Goal: Information Seeking & Learning: Learn about a topic

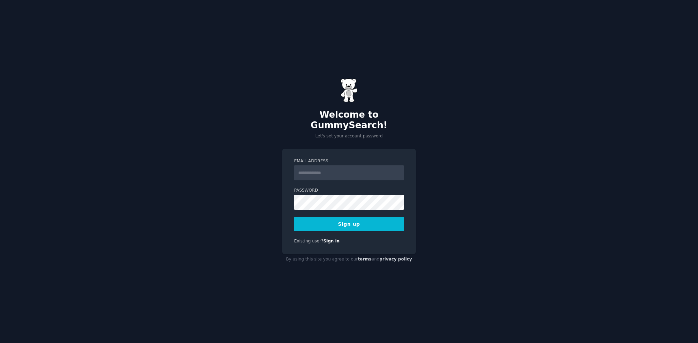
type input "**********"
click at [332, 204] on form "**********" at bounding box center [349, 194] width 110 height 73
click at [334, 222] on button "Sign up" at bounding box center [349, 224] width 110 height 14
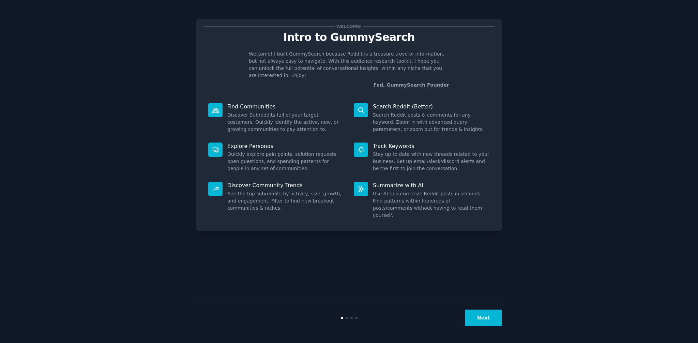
click at [490, 320] on button "Next" at bounding box center [483, 317] width 36 height 17
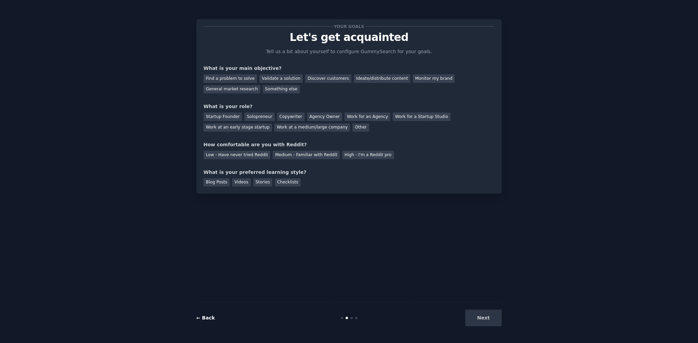
click at [204, 318] on link "← Back" at bounding box center [205, 317] width 18 height 5
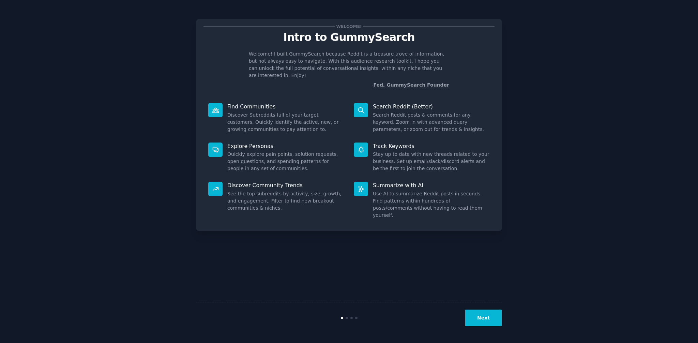
click at [482, 316] on button "Next" at bounding box center [483, 317] width 36 height 17
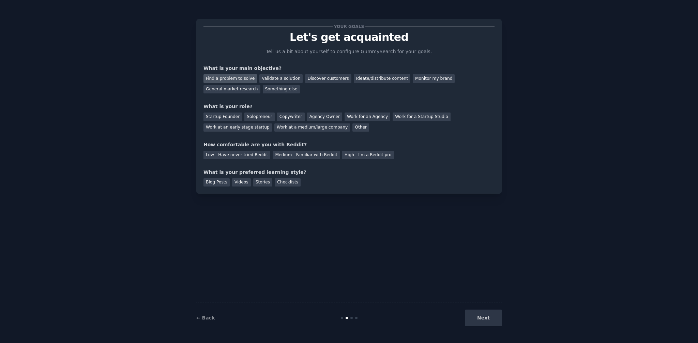
click at [241, 79] on div "Find a problem to solve" at bounding box center [230, 78] width 54 height 9
drag, startPoint x: 214, startPoint y: 116, endPoint x: 263, endPoint y: 117, distance: 48.7
click at [263, 117] on div "Startup Founder Solopreneur Copywriter Agency Owner Work for an Agency Work for…" at bounding box center [348, 120] width 291 height 21
click at [261, 116] on div "Solopreneur" at bounding box center [259, 116] width 30 height 9
click at [236, 115] on div "Startup Founder" at bounding box center [222, 116] width 39 height 9
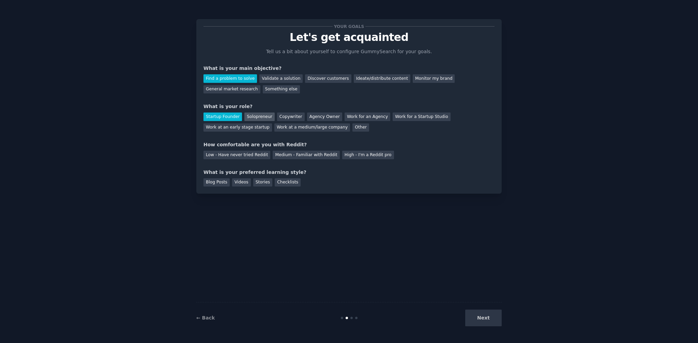
click at [263, 119] on div "Solopreneur" at bounding box center [259, 116] width 30 height 9
click at [224, 155] on div "Low - Have never tried Reddit" at bounding box center [236, 155] width 67 height 9
click at [235, 182] on div "Videos" at bounding box center [241, 182] width 19 height 9
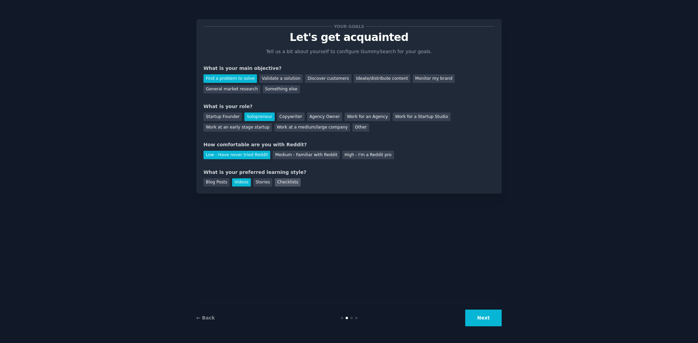
click at [284, 184] on div "Checklists" at bounding box center [288, 182] width 26 height 9
click at [236, 183] on div "Videos" at bounding box center [241, 182] width 19 height 9
click at [489, 318] on button "Next" at bounding box center [483, 317] width 36 height 17
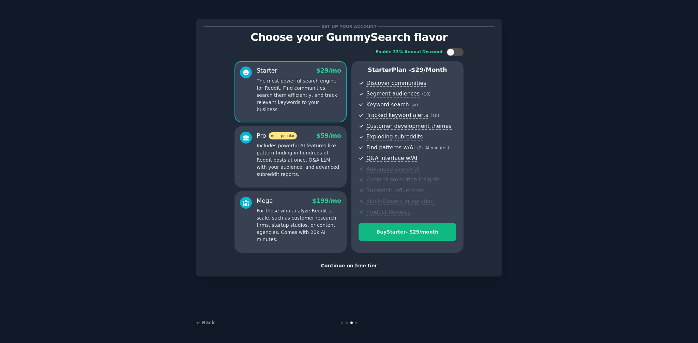
click at [339, 264] on div "Continue on free tier" at bounding box center [348, 265] width 291 height 7
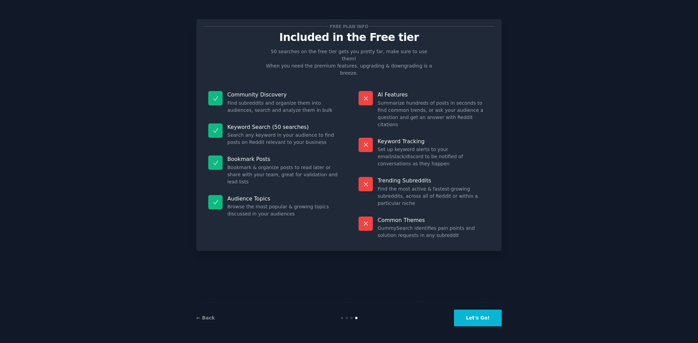
click at [470, 317] on button "Let's Go!" at bounding box center [478, 317] width 48 height 17
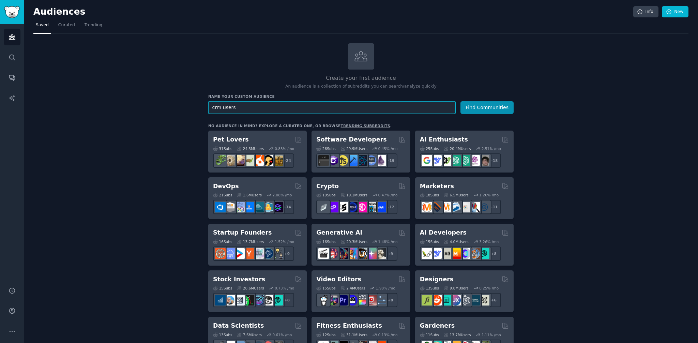
click at [258, 106] on input "crm users" at bounding box center [331, 107] width 247 height 13
click at [257, 106] on input "crm users" at bounding box center [331, 107] width 247 height 13
type input "small business"
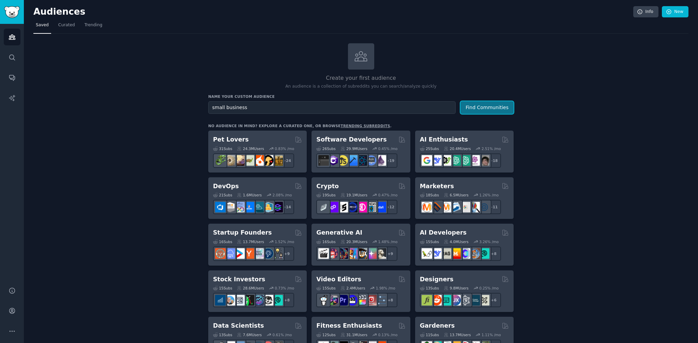
click at [483, 112] on button "Find Communities" at bounding box center [486, 107] width 53 height 13
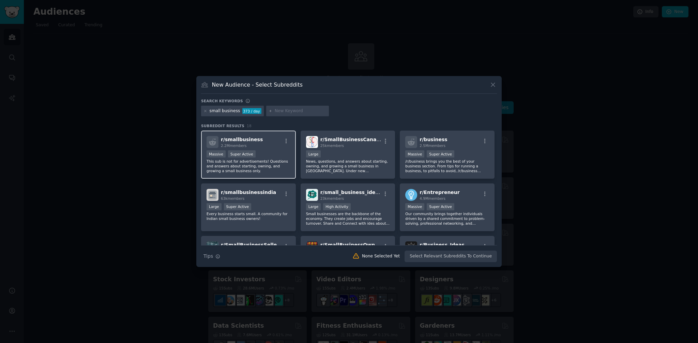
click at [262, 143] on div "r/ smallbusiness 2.2M members" at bounding box center [249, 142] width 84 height 12
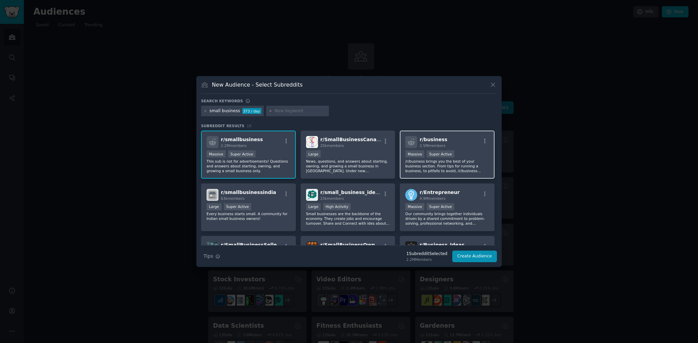
click at [454, 147] on div "r/ business 2.5M members" at bounding box center [447, 142] width 84 height 12
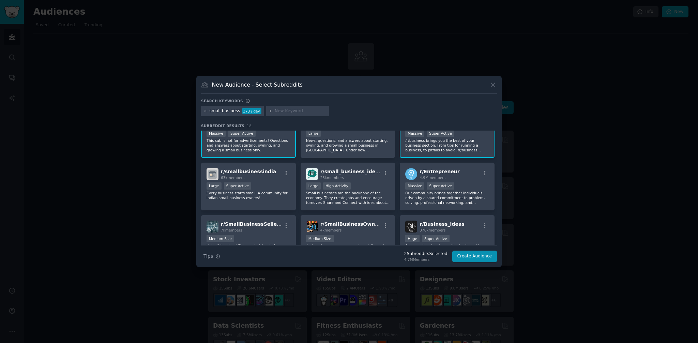
scroll to position [25, 0]
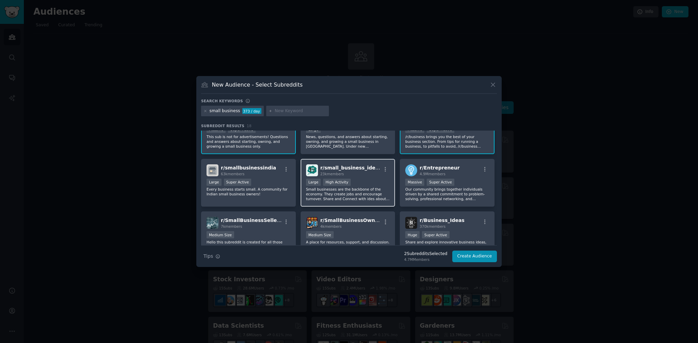
click at [379, 198] on p "Small businesses are the backbone of the economy. They create jobs and encourag…" at bounding box center [348, 194] width 84 height 14
click at [443, 200] on p "Our community brings together individuals driven by a shared commitment to prob…" at bounding box center [447, 194] width 84 height 14
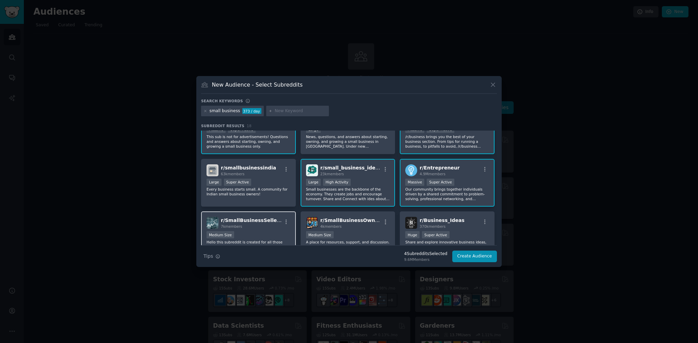
click at [272, 231] on div "r/ SmallBusinessSellers 7k members Medium Size Hello this subreddit is created …" at bounding box center [248, 235] width 95 height 48
click at [355, 233] on div "1000 - 10,000 members Medium Size" at bounding box center [348, 235] width 84 height 9
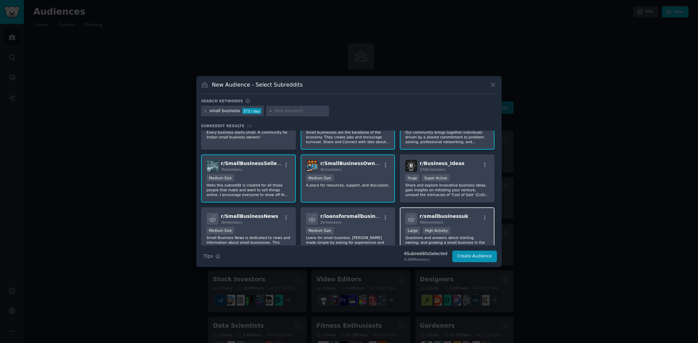
scroll to position [92, 0]
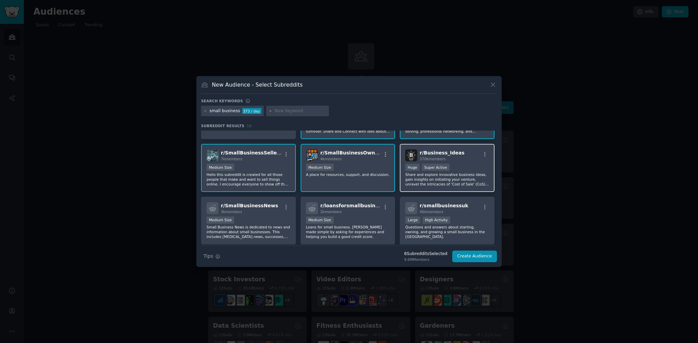
click at [471, 164] on div ">= 95th percentile for submissions / day Huge Super Active" at bounding box center [447, 168] width 84 height 9
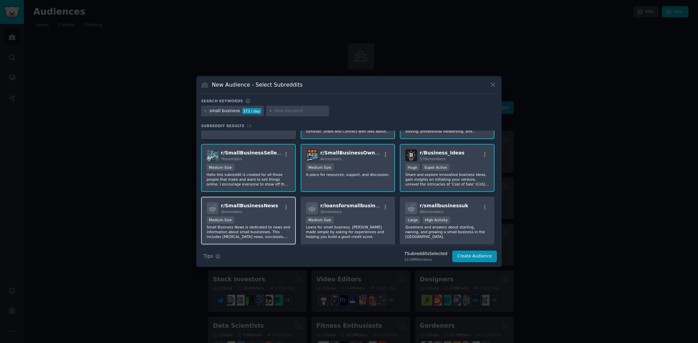
click at [255, 217] on div "Medium Size" at bounding box center [249, 220] width 84 height 9
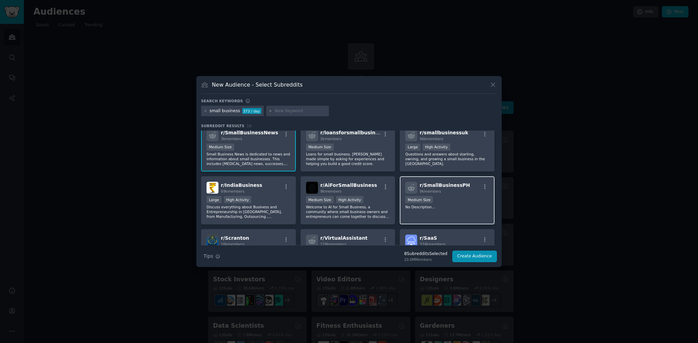
scroll to position [155, 0]
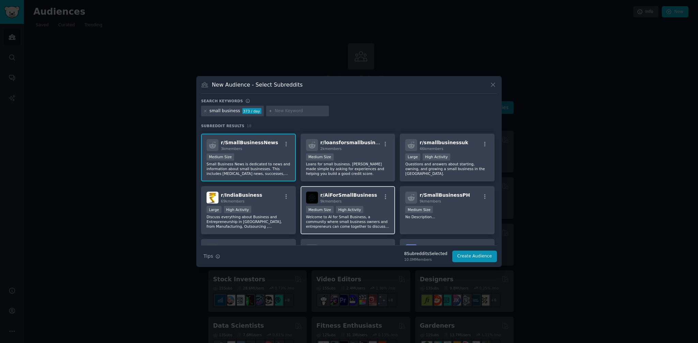
click at [378, 207] on div ">= 80th percentile for submissions / day Medium Size High Activity" at bounding box center [348, 210] width 84 height 9
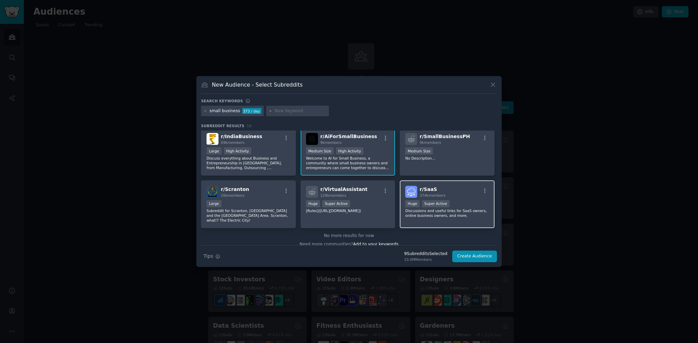
scroll to position [220, 0]
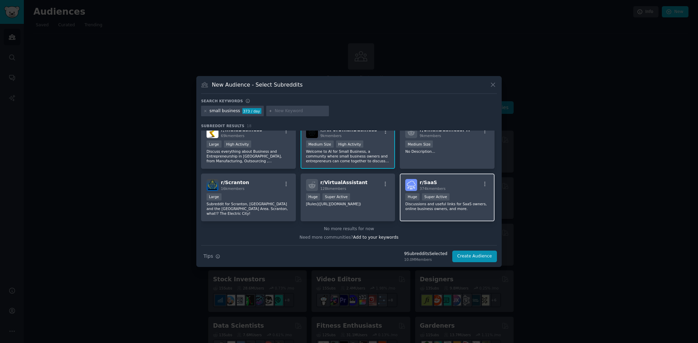
click at [478, 212] on div "r/ SaaS 374k members Huge Super Active Discussions and useful links for SaaS ow…" at bounding box center [447, 197] width 95 height 48
click at [479, 257] on button "Create Audience" at bounding box center [474, 256] width 45 height 12
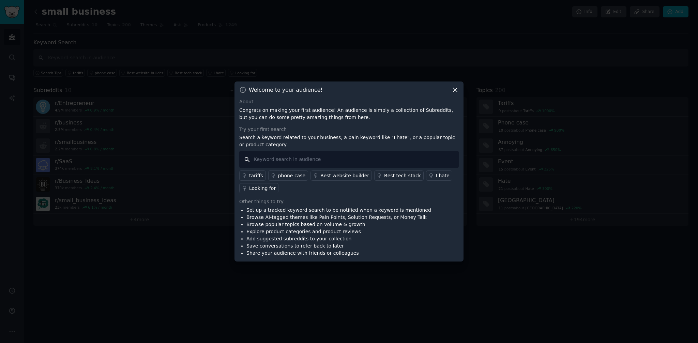
click at [275, 159] on input "text" at bounding box center [348, 159] width 219 height 17
type input "crm"
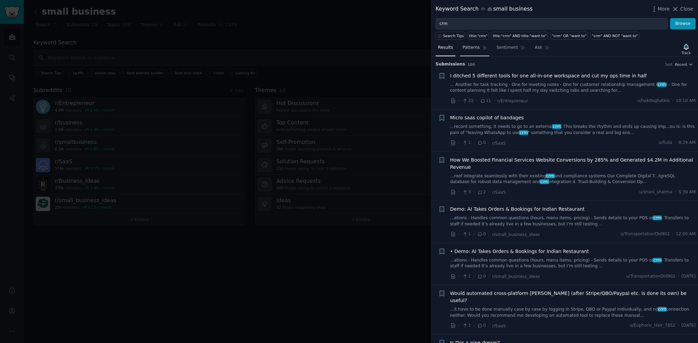
click at [472, 48] on span "Patterns" at bounding box center [470, 48] width 17 height 6
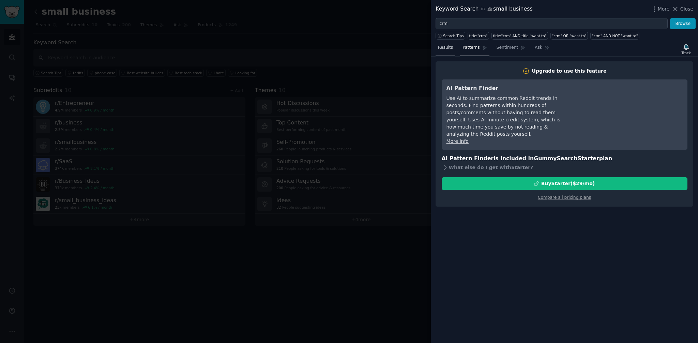
click at [448, 49] on span "Results" at bounding box center [445, 48] width 15 height 6
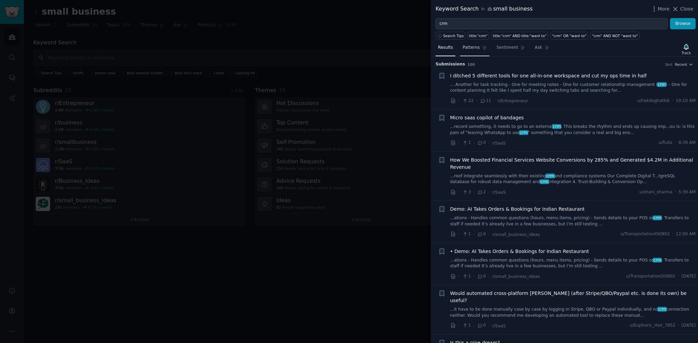
click at [474, 50] on span "Patterns" at bounding box center [470, 48] width 17 height 6
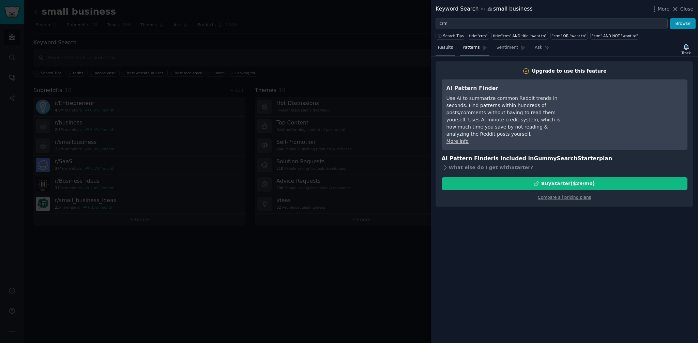
click at [447, 46] on span "Results" at bounding box center [445, 48] width 15 height 6
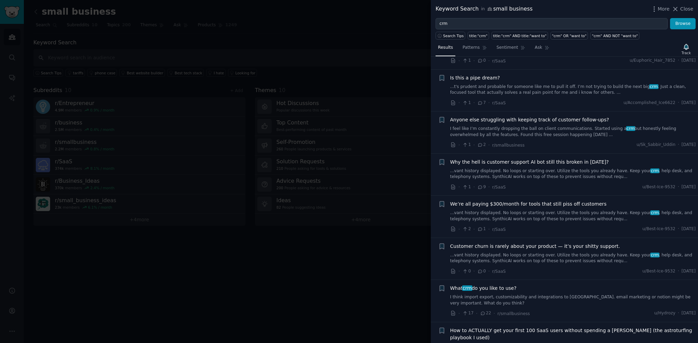
scroll to position [265, 0]
click at [545, 294] on link "I think import export, customizability and integrations to [GEOGRAPHIC_DATA]. e…" at bounding box center [573, 300] width 246 height 12
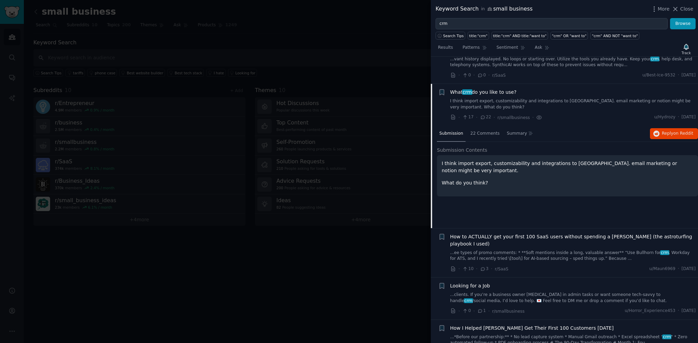
scroll to position [481, 0]
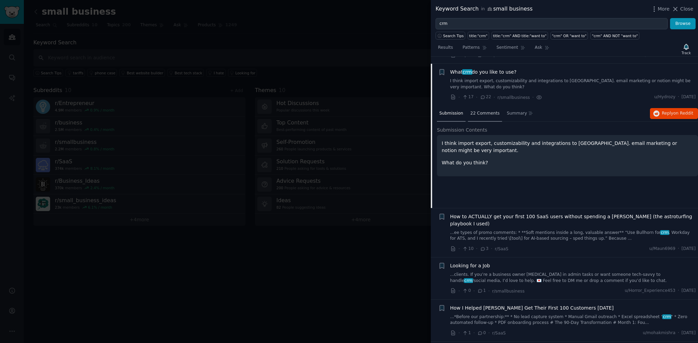
click at [481, 110] on span "22 Comments" at bounding box center [484, 113] width 29 height 6
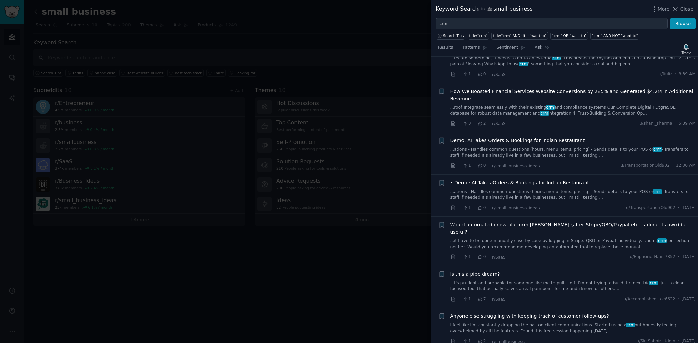
scroll to position [0, 0]
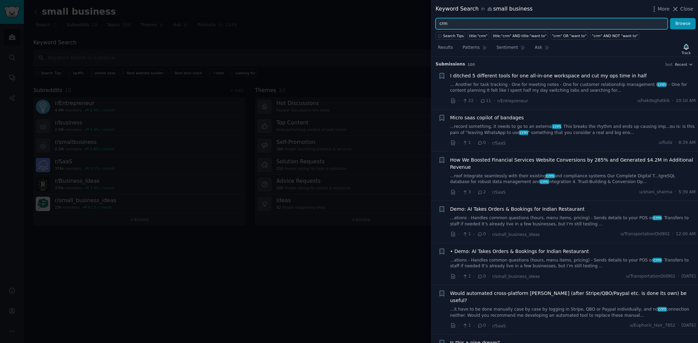
click at [438, 23] on input "crm" at bounding box center [552, 24] width 232 height 12
type input "project management tools"
click at [681, 25] on button "Browse" at bounding box center [683, 24] width 26 height 12
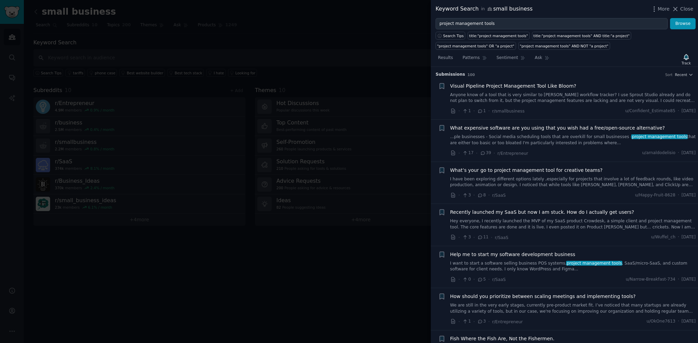
click at [557, 171] on span "What’s your go to project management tool for creative teams?" at bounding box center [526, 170] width 152 height 7
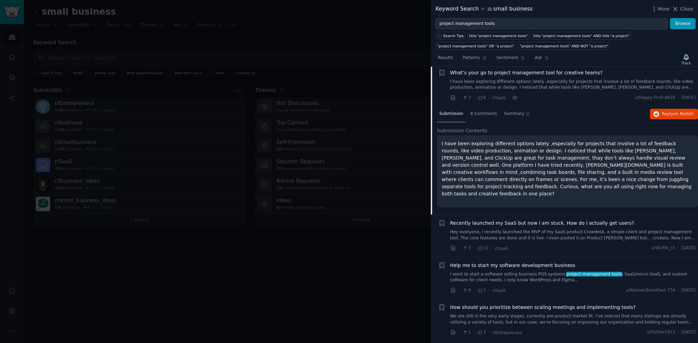
scroll to position [97, 0]
click at [486, 113] on span "8 Comments" at bounding box center [483, 114] width 27 height 6
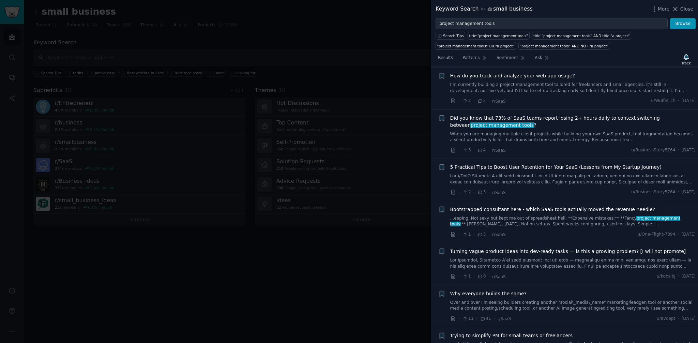
scroll to position [1061, 0]
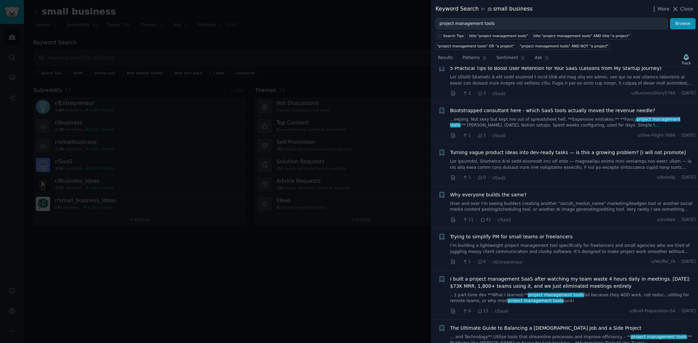
click at [357, 43] on div at bounding box center [349, 171] width 698 height 343
